Goal: Find specific page/section: Find specific page/section

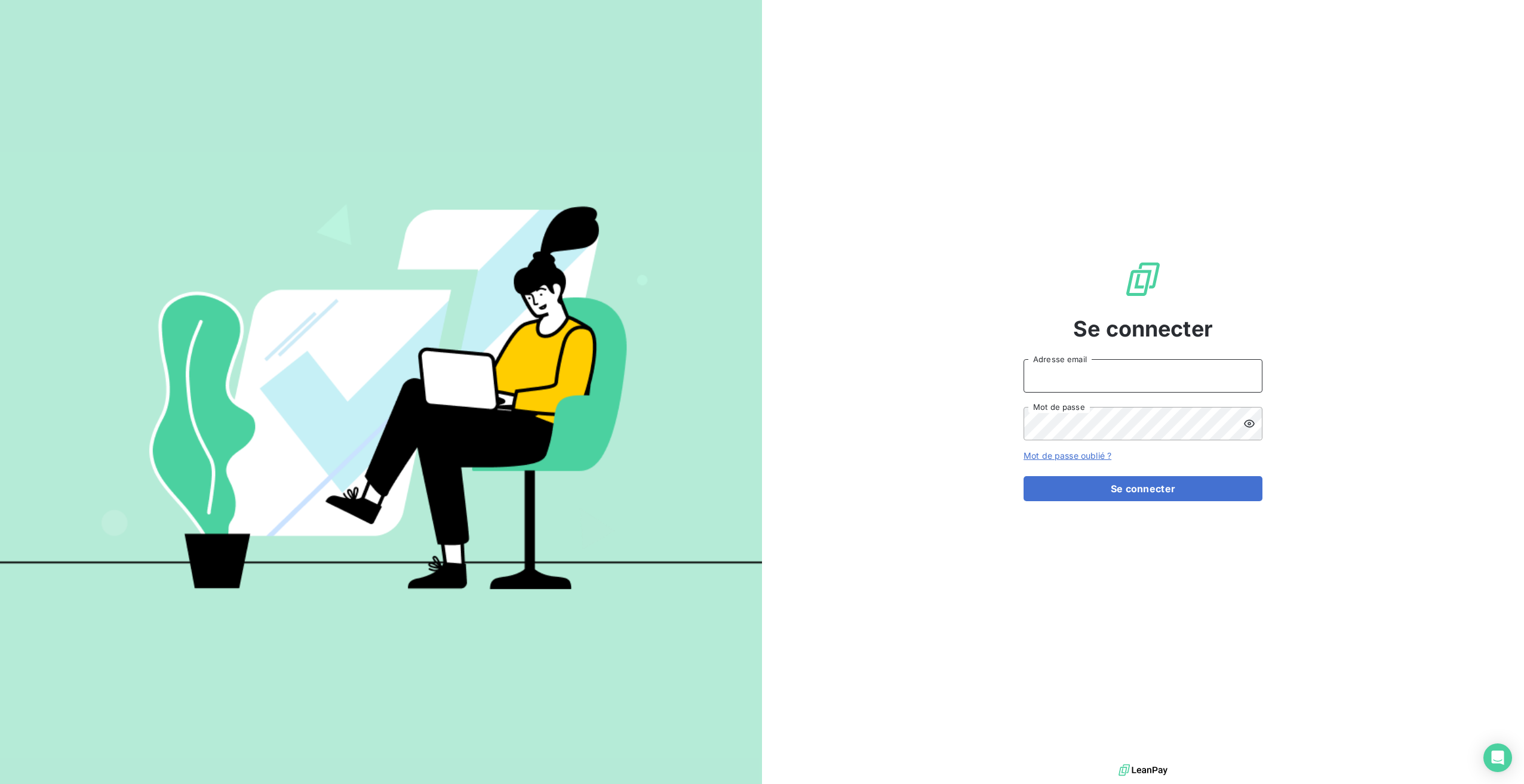
click at [1068, 375] on input "Adresse email" at bounding box center [1143, 376] width 239 height 33
type input "[EMAIL_ADDRESS][DOMAIN_NAME]"
click at [1087, 493] on button "Se connecter" at bounding box center [1143, 488] width 239 height 25
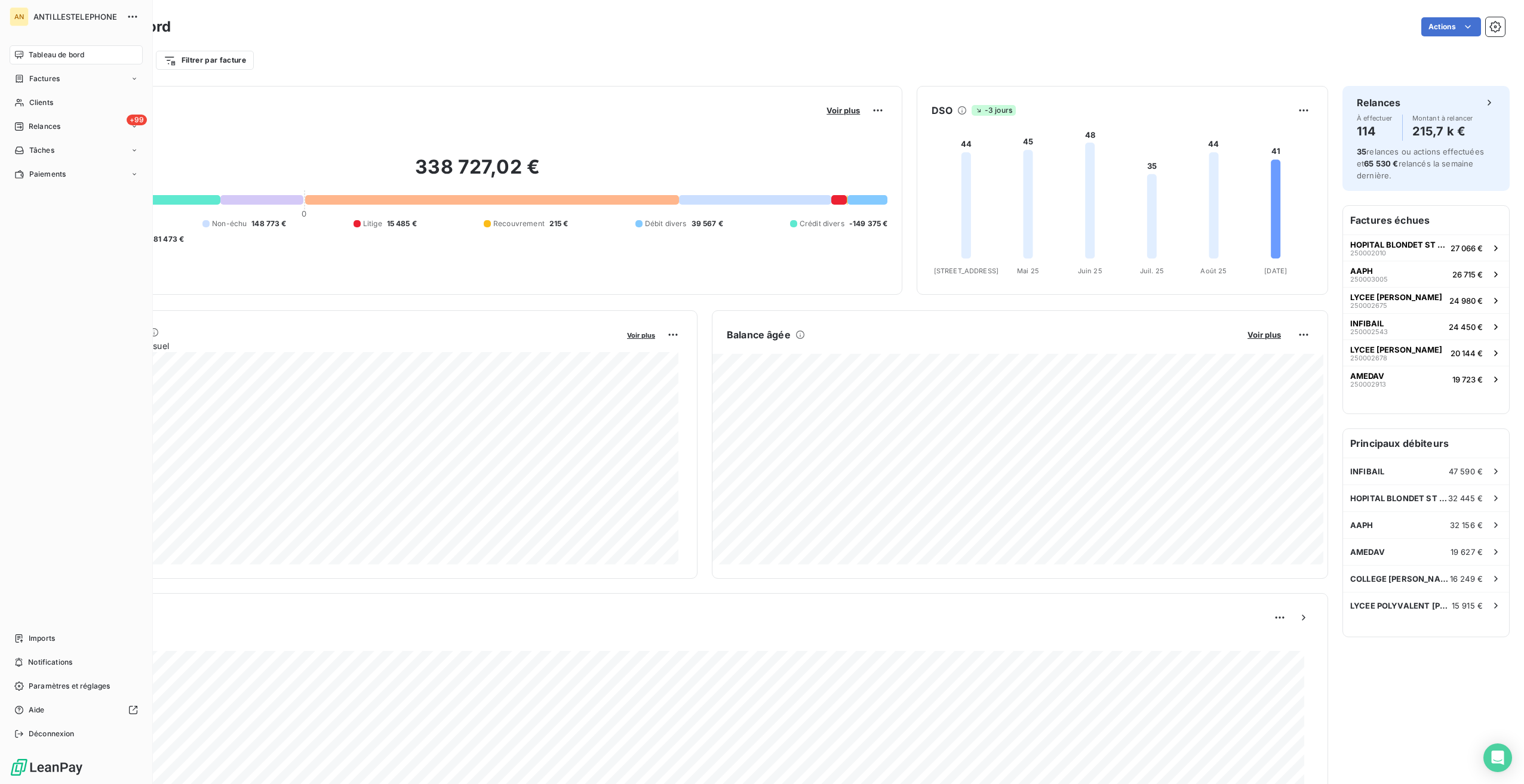
click at [26, 110] on div "Clients" at bounding box center [76, 103] width 133 height 19
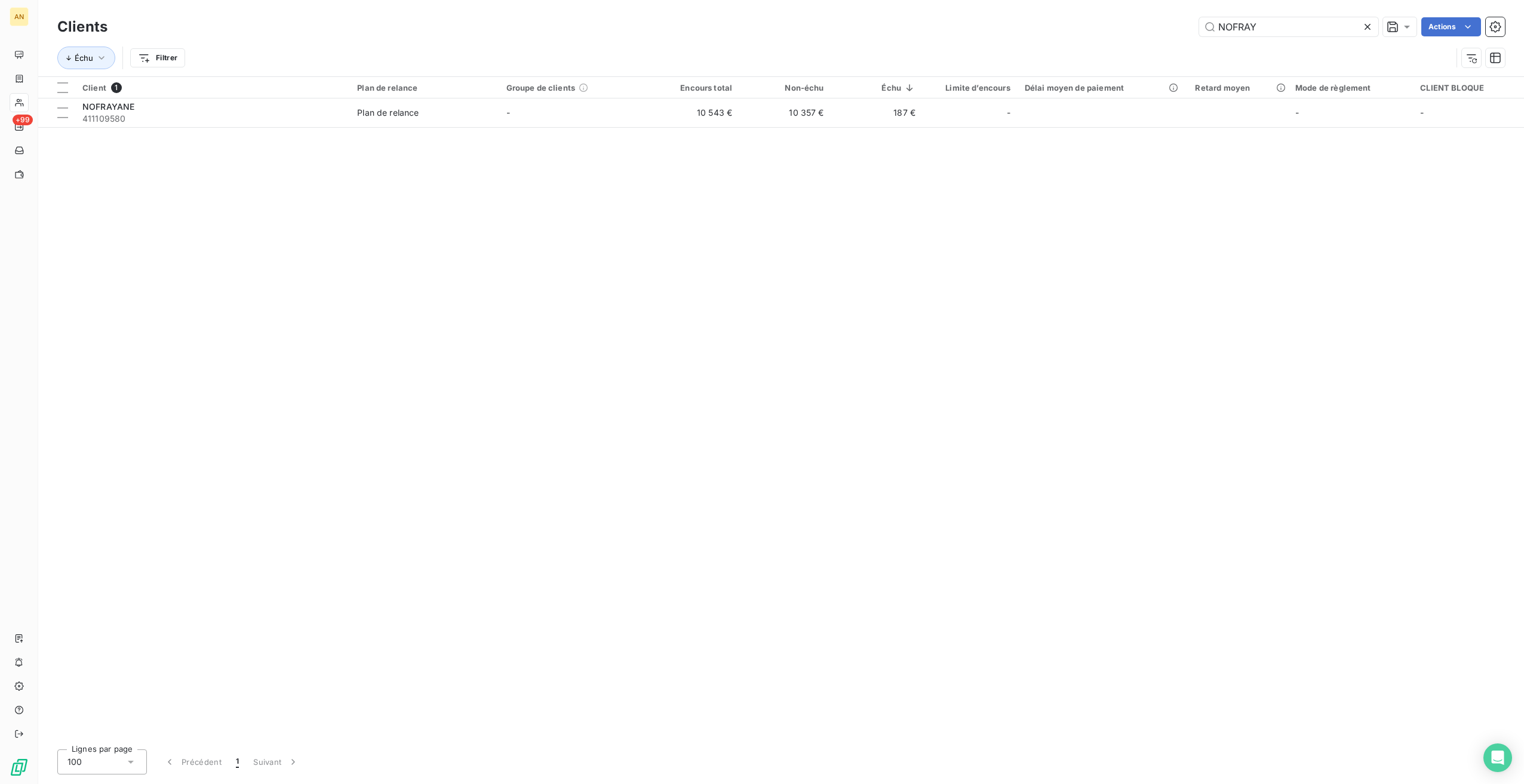
drag, startPoint x: 1220, startPoint y: 32, endPoint x: 1132, endPoint y: 33, distance: 88.0
click at [1134, 33] on div "NOFRAY Actions" at bounding box center [813, 26] width 1383 height 19
type input "GROUPE COGIT"
click at [125, 121] on span "411103086" at bounding box center [212, 119] width 260 height 12
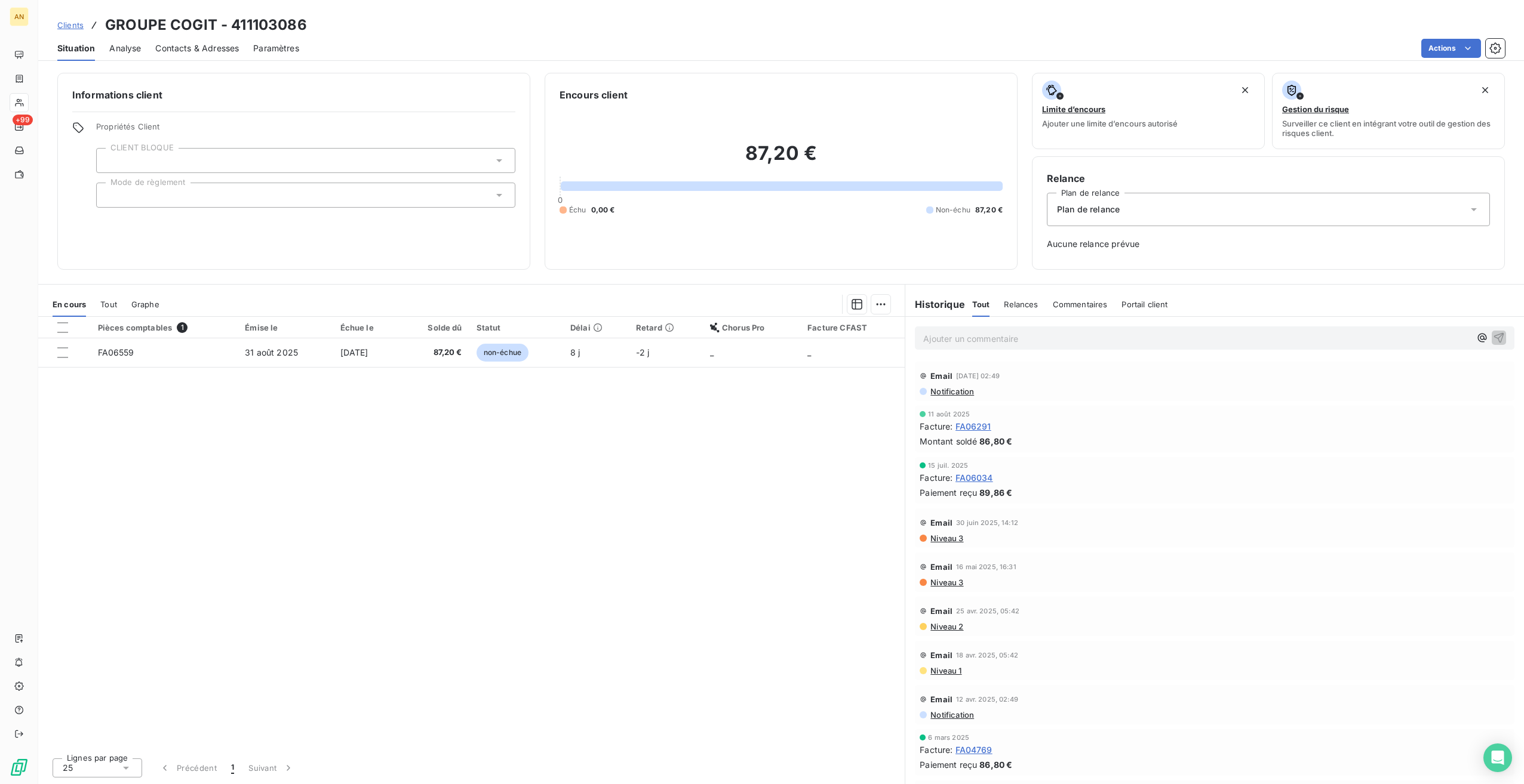
click at [1496, 50] on icon "button" at bounding box center [1494, 48] width 12 height 12
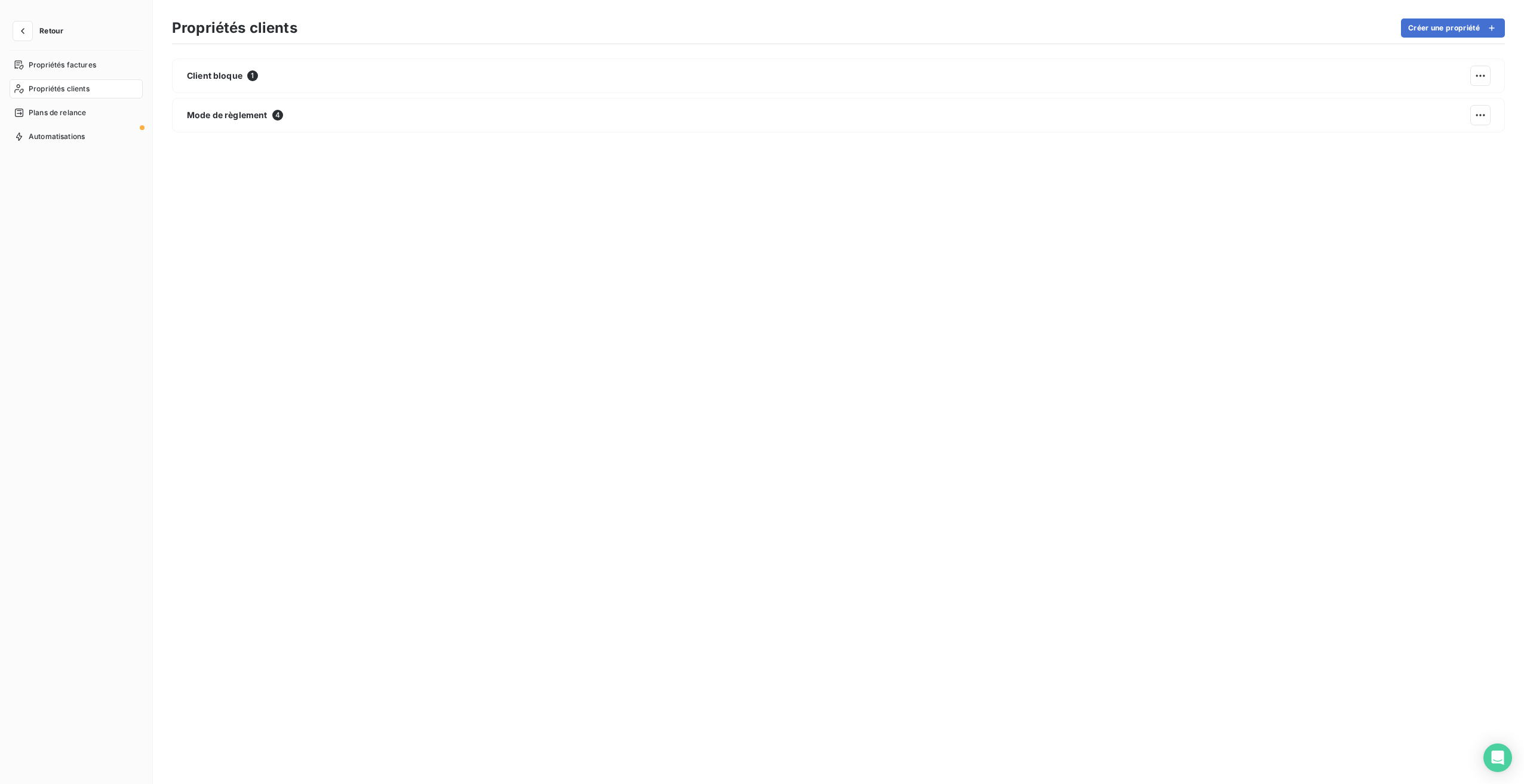
click at [61, 37] on button "Retour" at bounding box center [41, 31] width 63 height 19
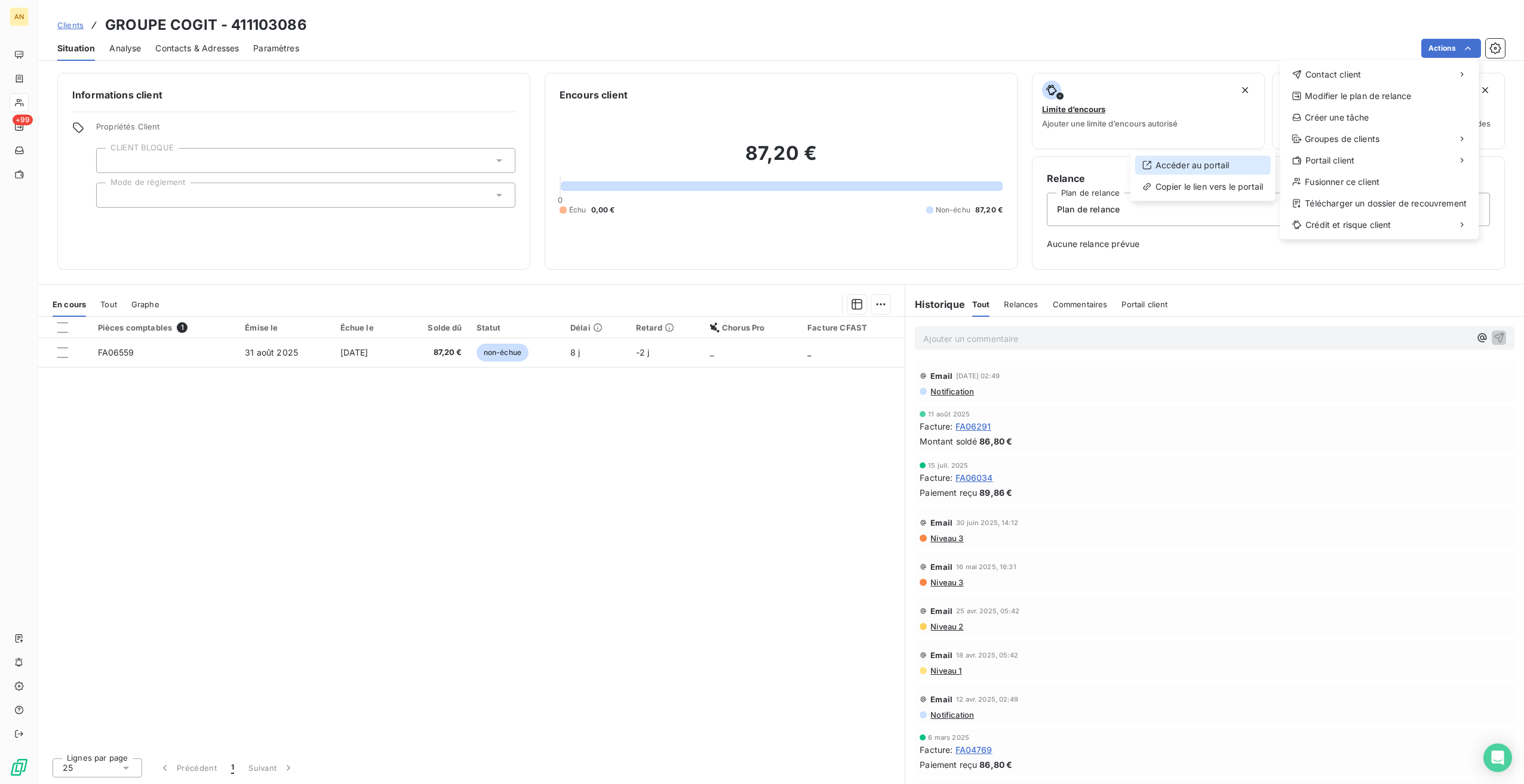
click at [1206, 163] on div "Accéder au portail" at bounding box center [1202, 165] width 135 height 19
click at [1231, 190] on div "Copier le lien vers le portail" at bounding box center [1202, 186] width 135 height 19
